Goal: Task Accomplishment & Management: Use online tool/utility

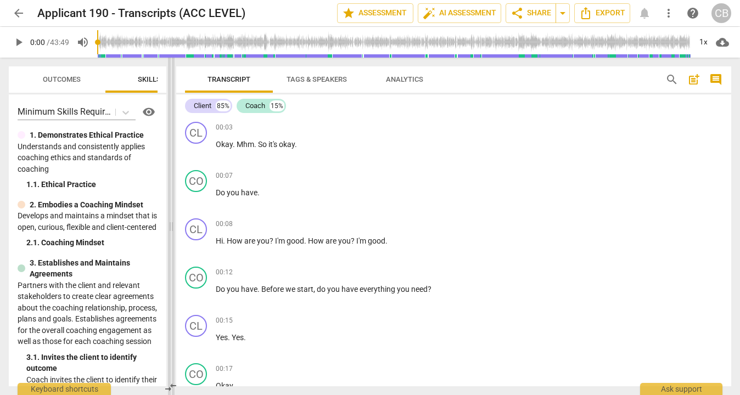
drag, startPoint x: 372, startPoint y: 228, endPoint x: 173, endPoint y: 208, distance: 200.4
click at [173, 208] on span at bounding box center [171, 227] width 7 height 338
click at [22, 44] on span "play_arrow" at bounding box center [18, 42] width 13 height 13
click at [715, 83] on span "comment" at bounding box center [716, 79] width 13 height 13
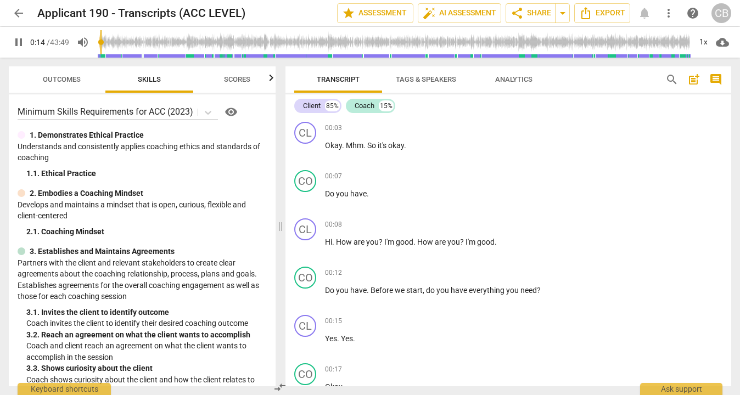
click at [712, 81] on span "comment" at bounding box center [716, 79] width 13 height 13
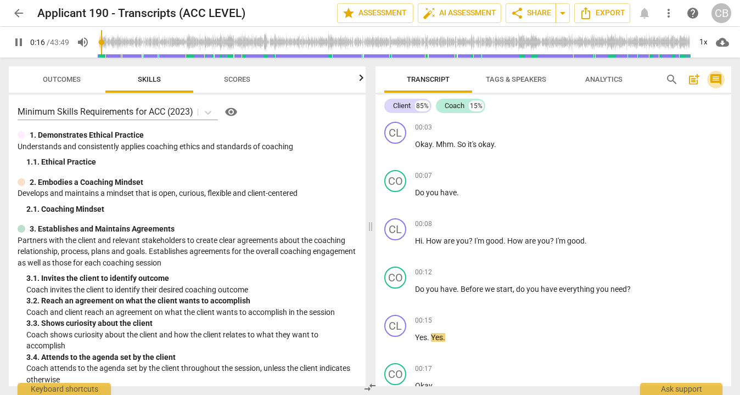
click at [720, 77] on span "comment" at bounding box center [716, 79] width 13 height 13
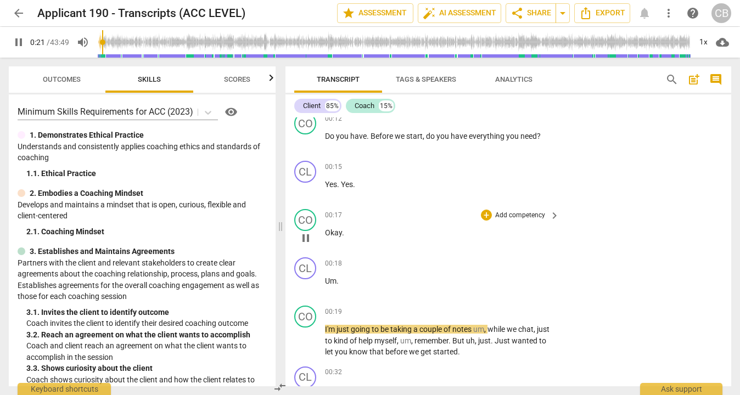
scroll to position [181, 0]
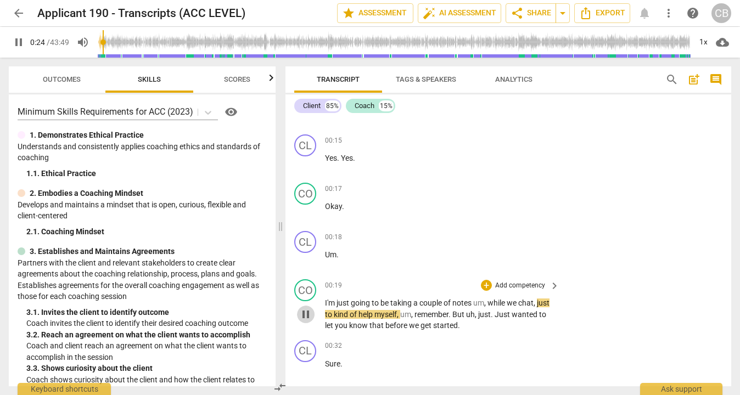
click at [308, 315] on span "pause" at bounding box center [305, 314] width 13 height 13
click at [306, 315] on span "play_arrow" at bounding box center [305, 314] width 13 height 13
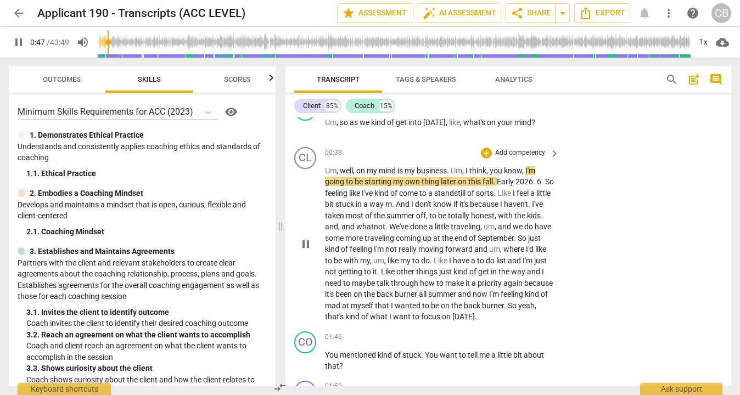
click at [299, 280] on div "play_arrow pause" at bounding box center [311, 244] width 28 height 151
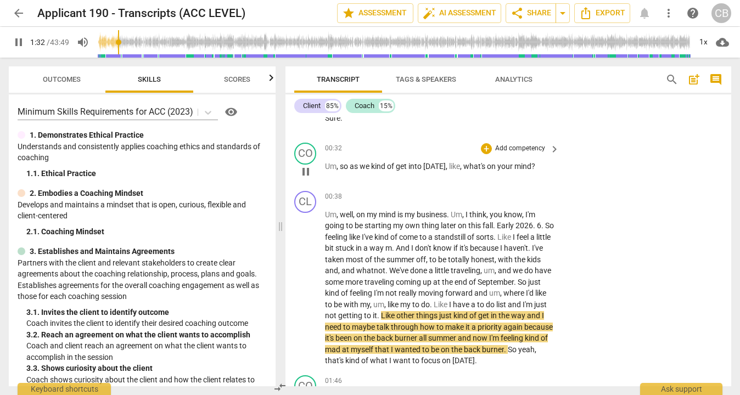
scroll to position [416, 0]
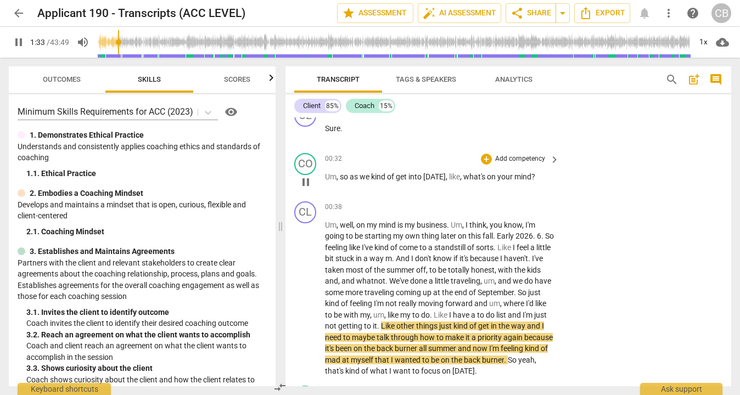
click at [308, 182] on span "pause" at bounding box center [305, 182] width 13 height 13
click at [308, 182] on span "play_arrow" at bounding box center [305, 182] width 13 height 13
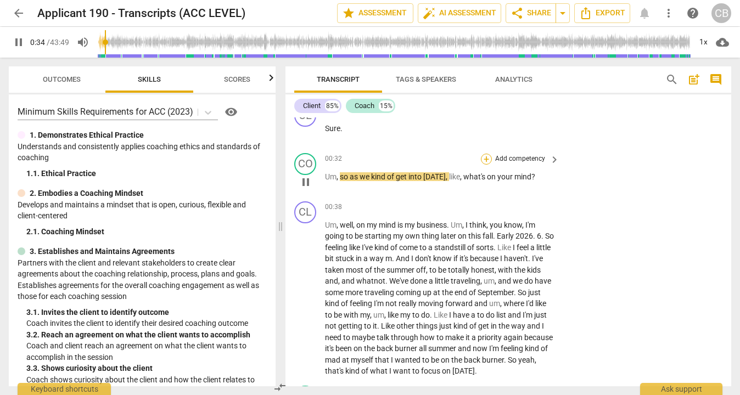
click at [487, 160] on div "+" at bounding box center [486, 159] width 11 height 11
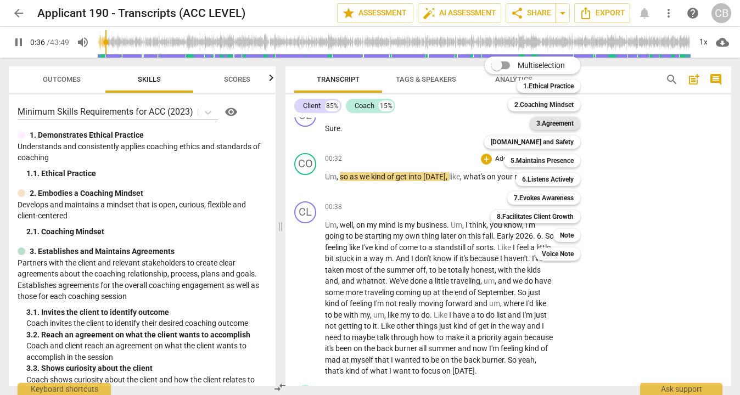
click at [542, 124] on b "3.Agreement" at bounding box center [555, 123] width 37 height 13
type input "37"
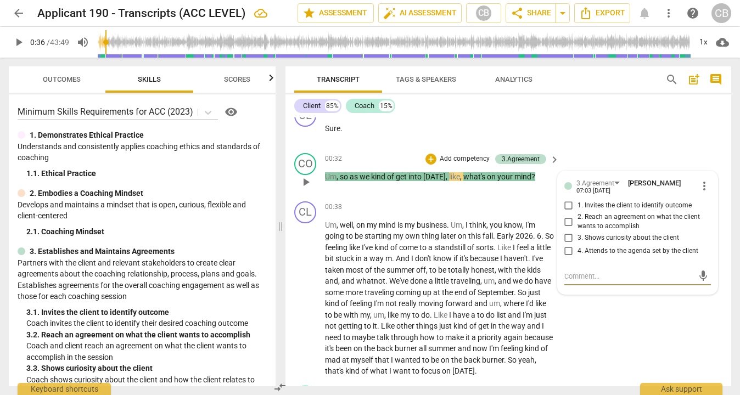
click at [566, 238] on input "3. Shows curiosity about the client" at bounding box center [569, 238] width 18 height 13
checkbox input "true"
click at [596, 124] on div "CL play_arrow pause 00:32 + Add competency keyboard_arrow_right Sure ." at bounding box center [509, 125] width 446 height 48
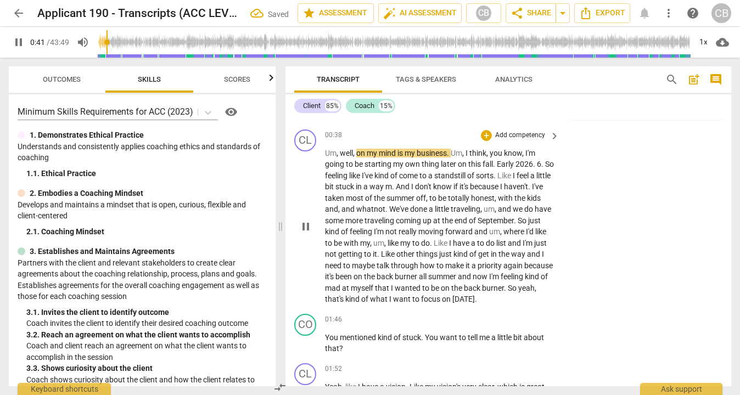
scroll to position [486, 0]
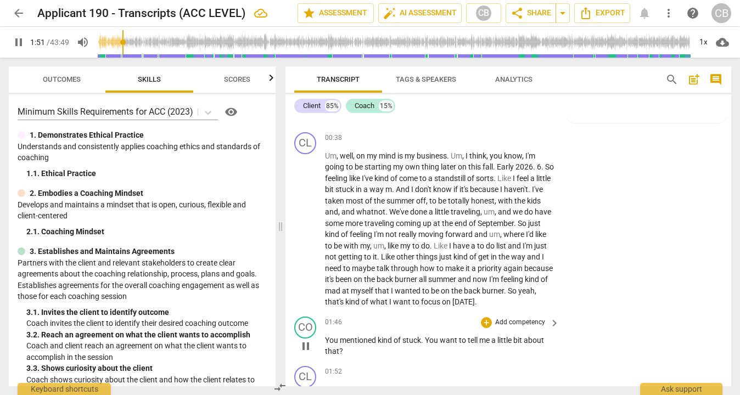
click at [524, 321] on p "Add competency" at bounding box center [520, 323] width 52 height 10
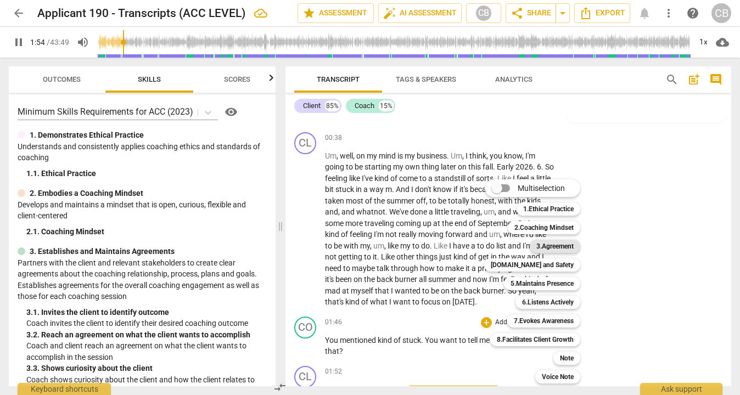
click at [548, 246] on b "3.Agreement" at bounding box center [555, 246] width 37 height 13
type input "115"
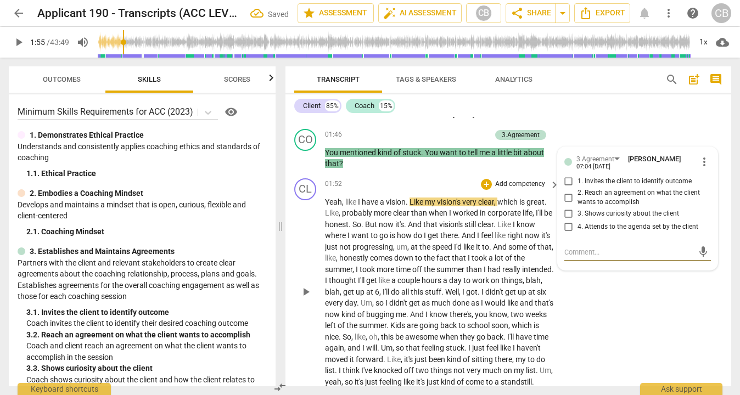
scroll to position [678, 0]
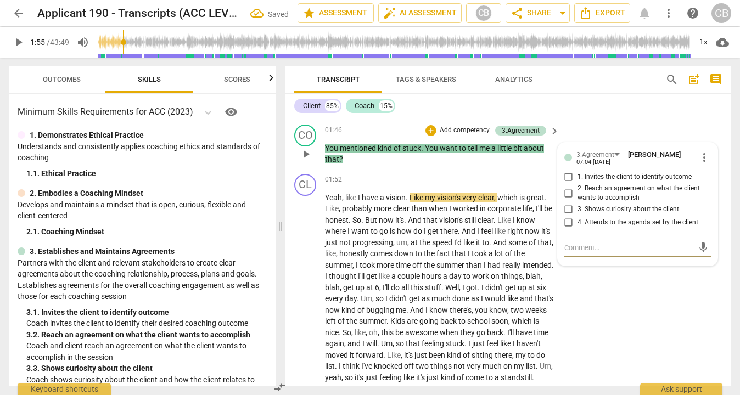
click at [568, 207] on input "3. Shows curiosity about the client" at bounding box center [569, 209] width 18 height 13
checkbox input "true"
click at [573, 276] on div "CL play_arrow pause 01:52 + Add competency keyboard_arrow_right Yeah , like I h…" at bounding box center [509, 279] width 446 height 219
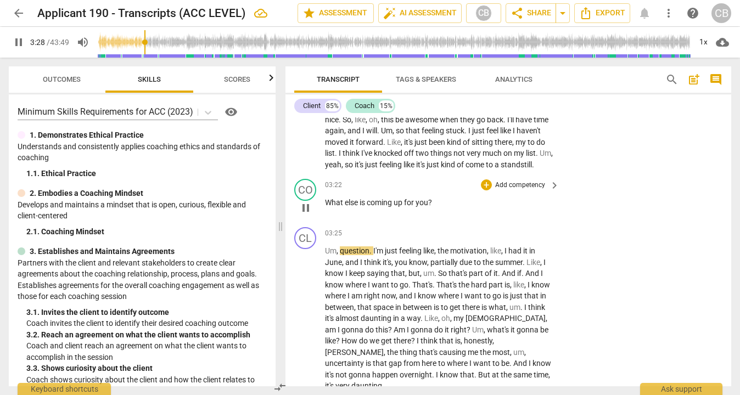
scroll to position [891, 0]
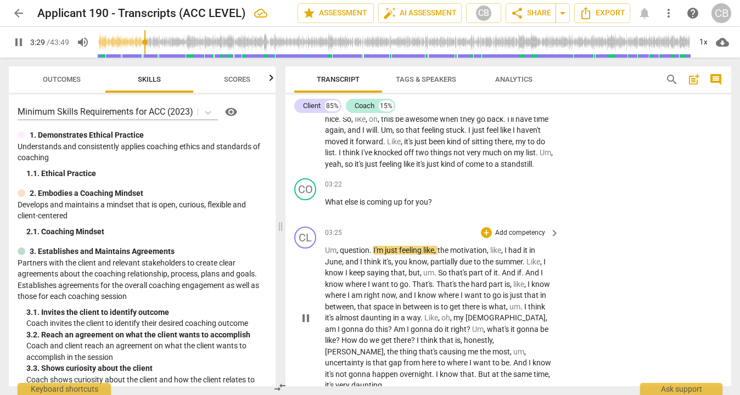
click at [308, 322] on span "pause" at bounding box center [305, 318] width 13 height 13
type input "210"
